Goal: Contribute content: Add original content to the website for others to see

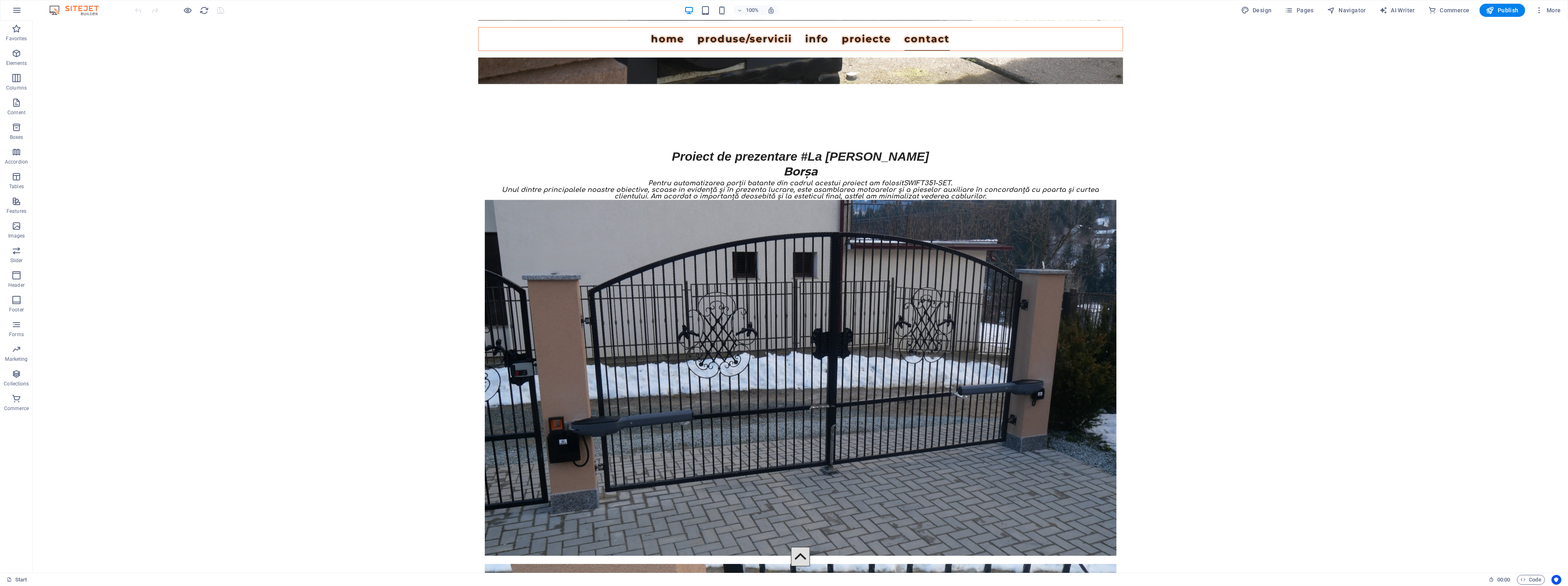
scroll to position [6847, 0]
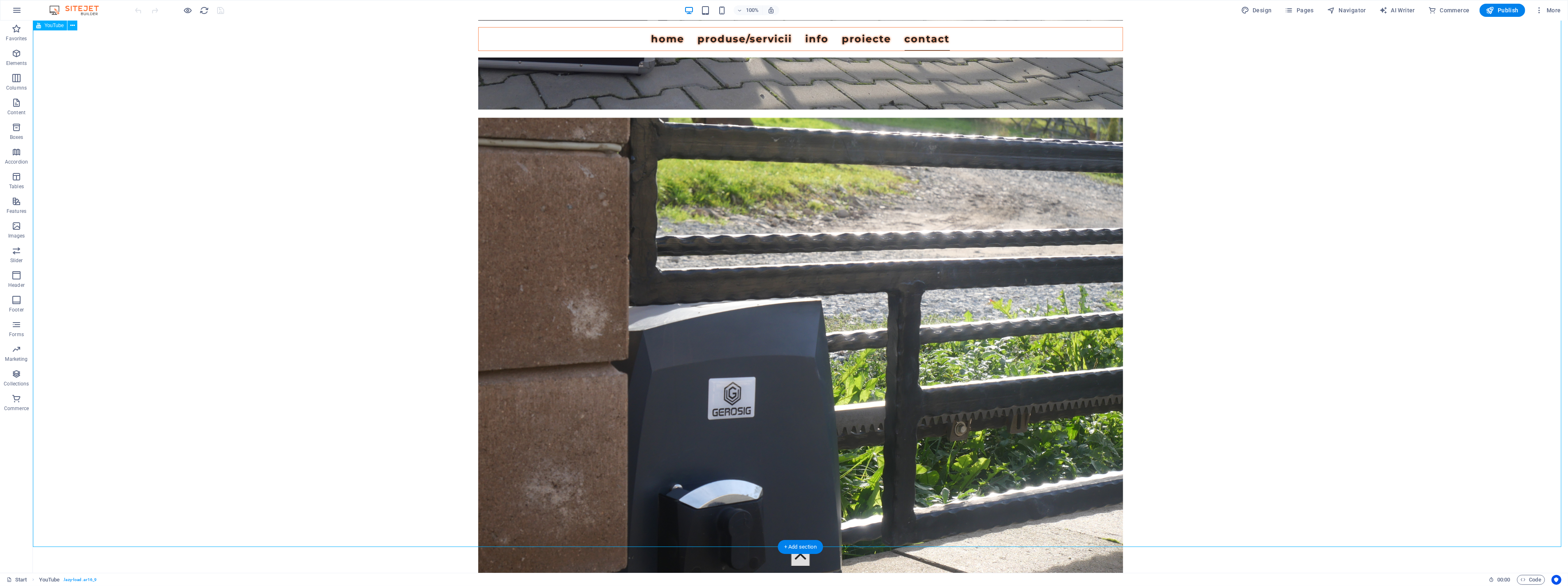
select select "ar16_9"
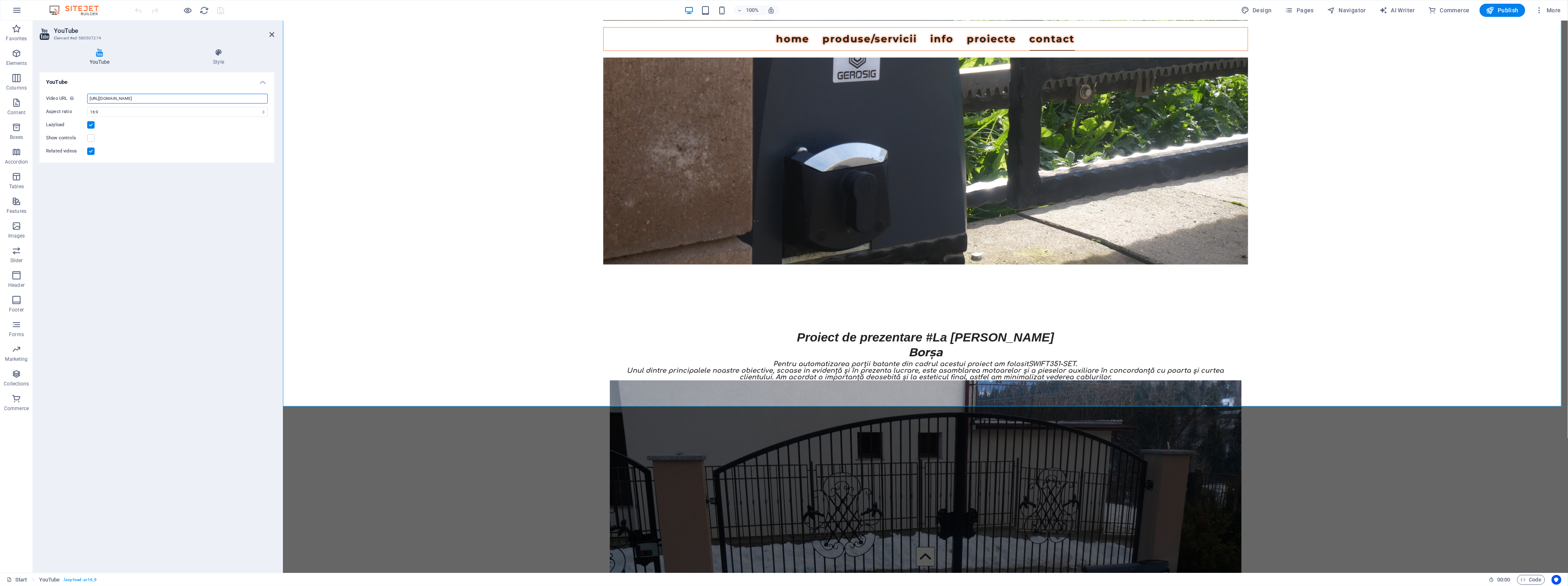
click at [114, 96] on input "[URL][DOMAIN_NAME]" at bounding box center [177, 98] width 181 height 10
paste input "embed/aNeCdYqazDk?si=mKwkR14JSfq2UL6Q"
type input "[URL][DOMAIN_NAME]"
click at [1486, 11] on button "Publish" at bounding box center [1502, 10] width 46 height 13
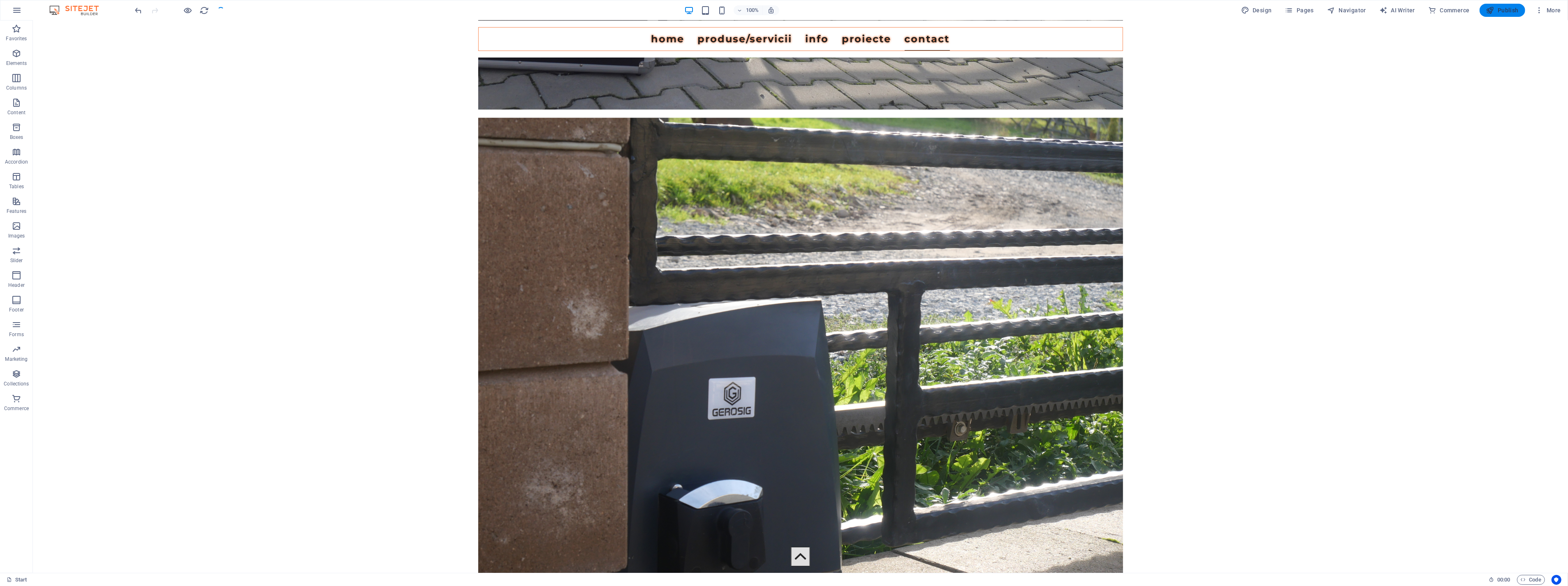
scroll to position [6847, 0]
